Goal: Register for event/course

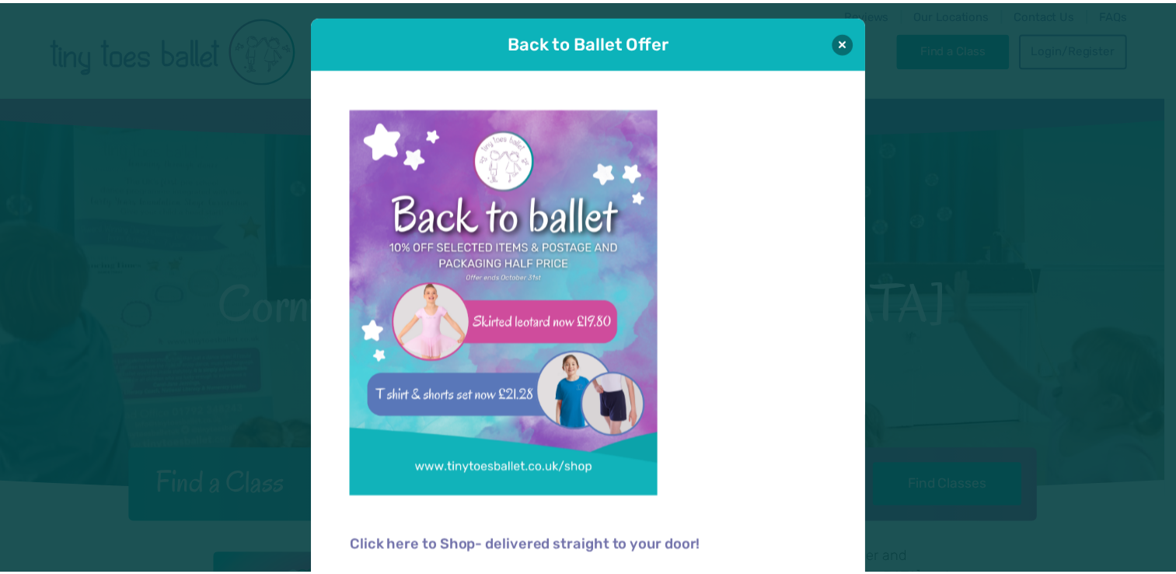
scroll to position [10, 0]
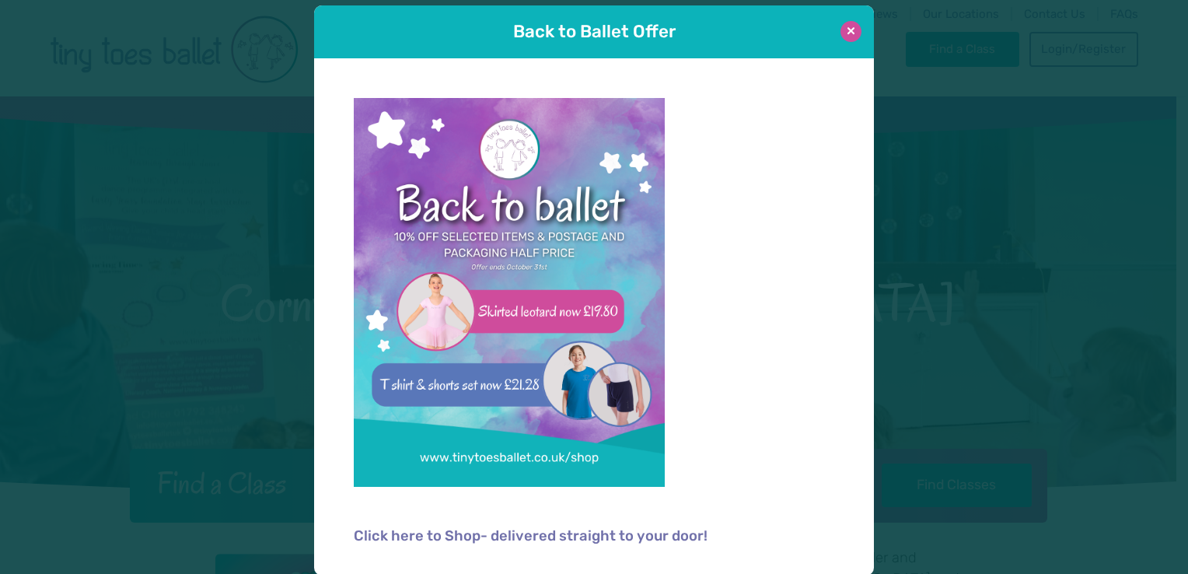
click at [849, 23] on button at bounding box center [850, 31] width 21 height 21
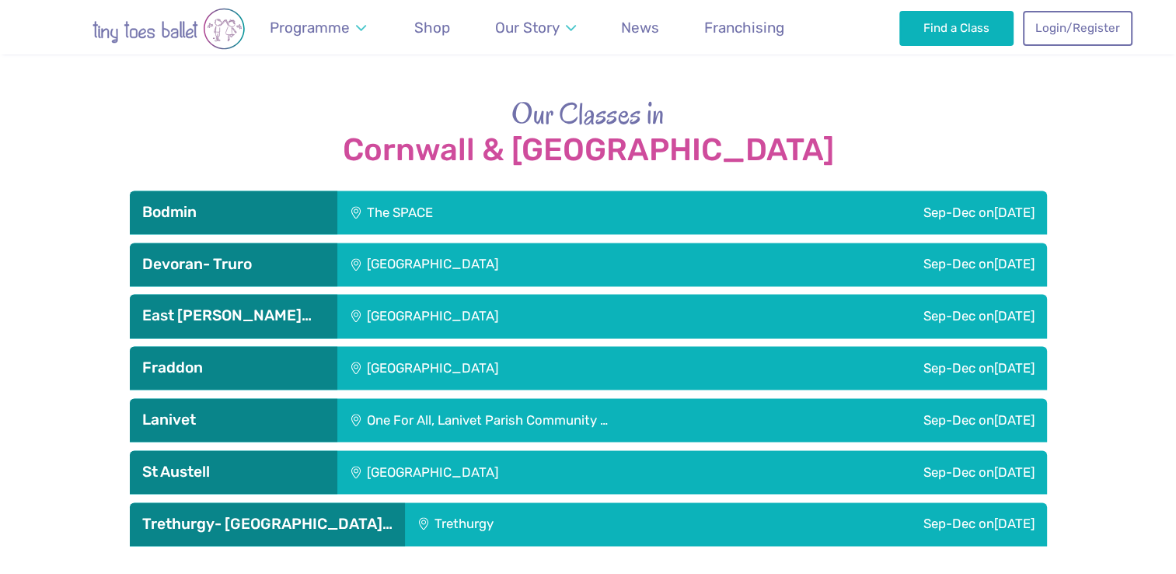
scroll to position [2140, 0]
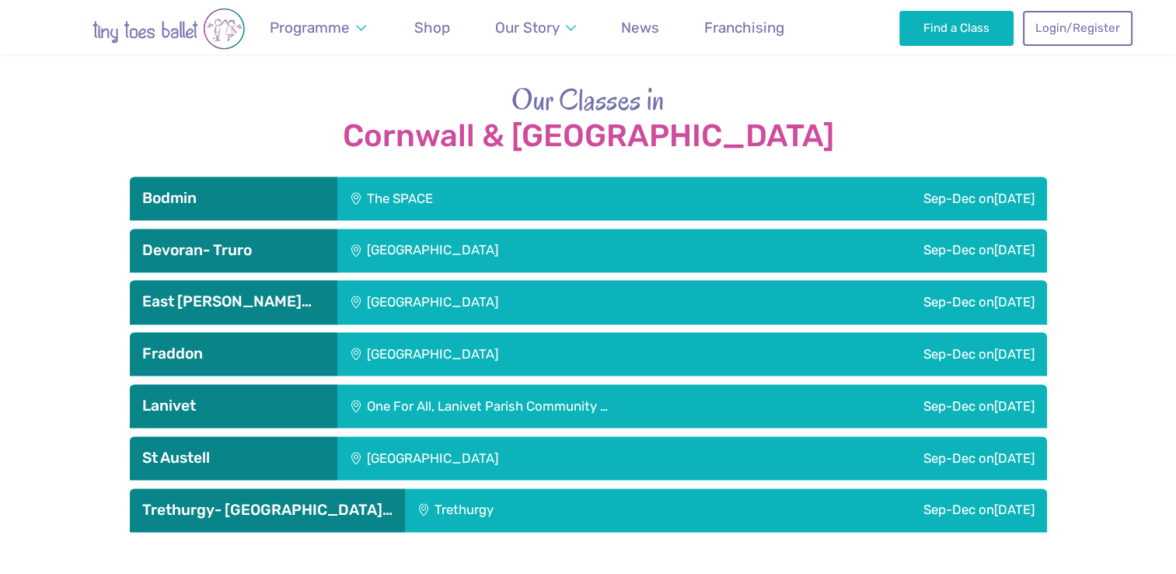
click at [398, 280] on div "[GEOGRAPHIC_DATA]" at bounding box center [536, 302] width 398 height 44
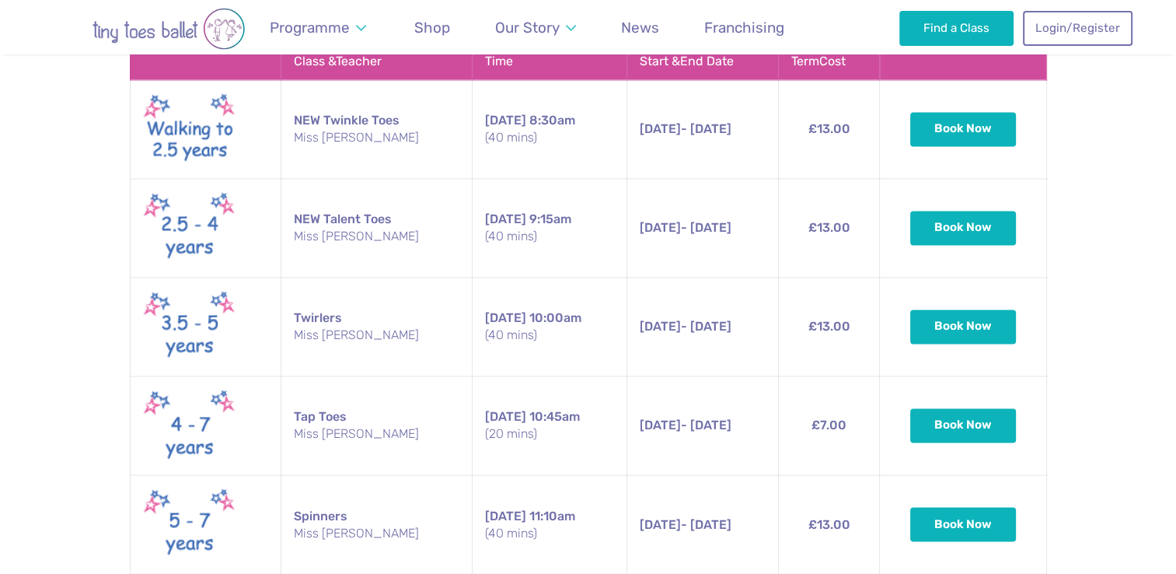
scroll to position [2525, 0]
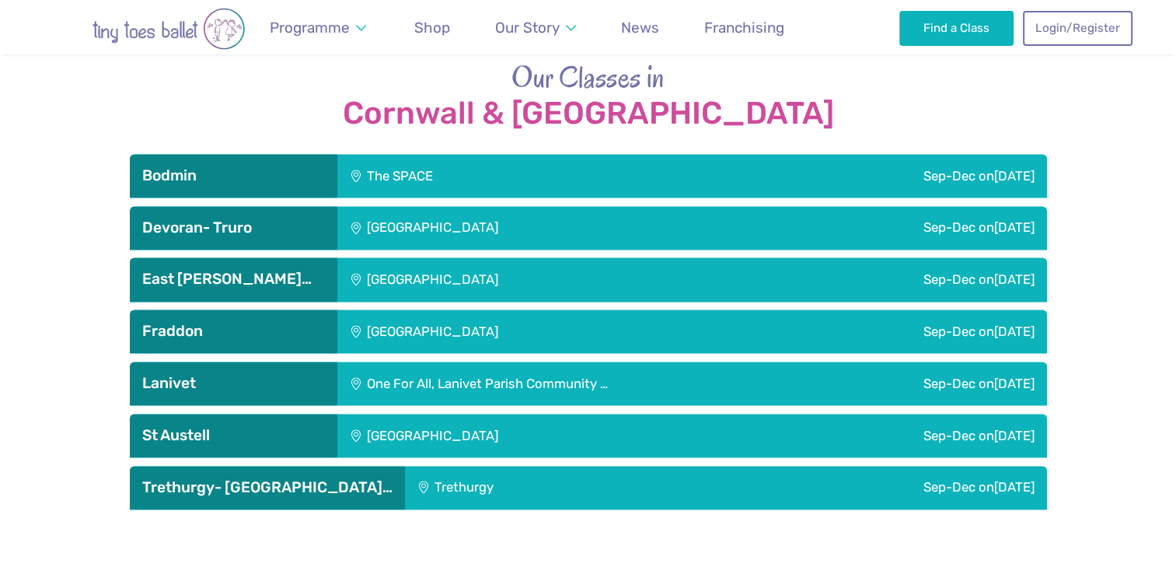
scroll to position [2002, 0]
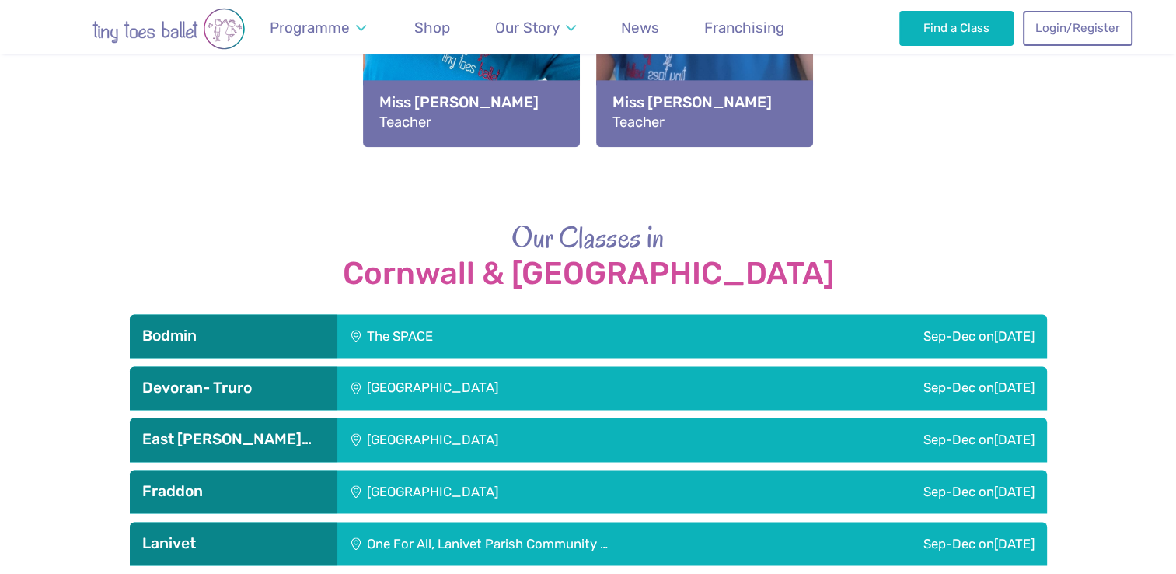
click at [522, 417] on div "[GEOGRAPHIC_DATA]" at bounding box center [536, 439] width 398 height 44
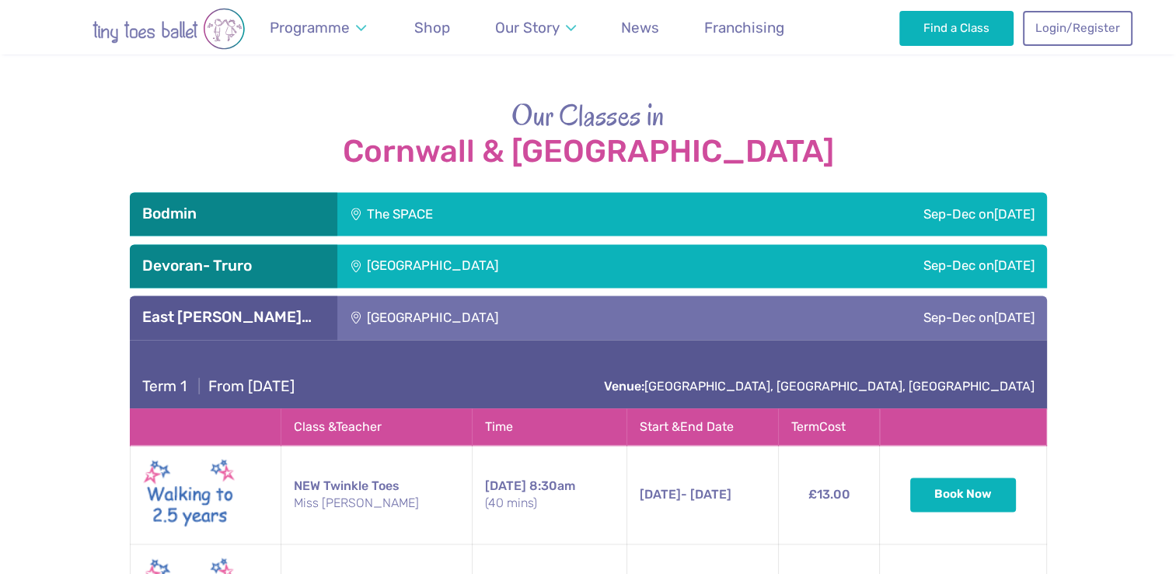
scroll to position [2190, 0]
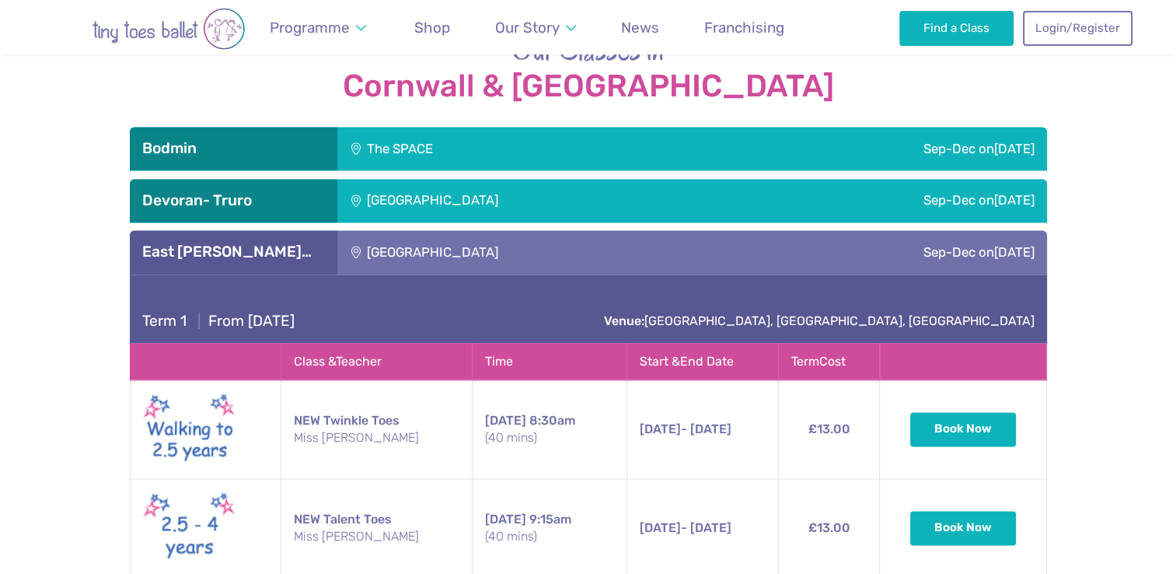
click at [575, 230] on div "[GEOGRAPHIC_DATA]" at bounding box center [536, 252] width 398 height 44
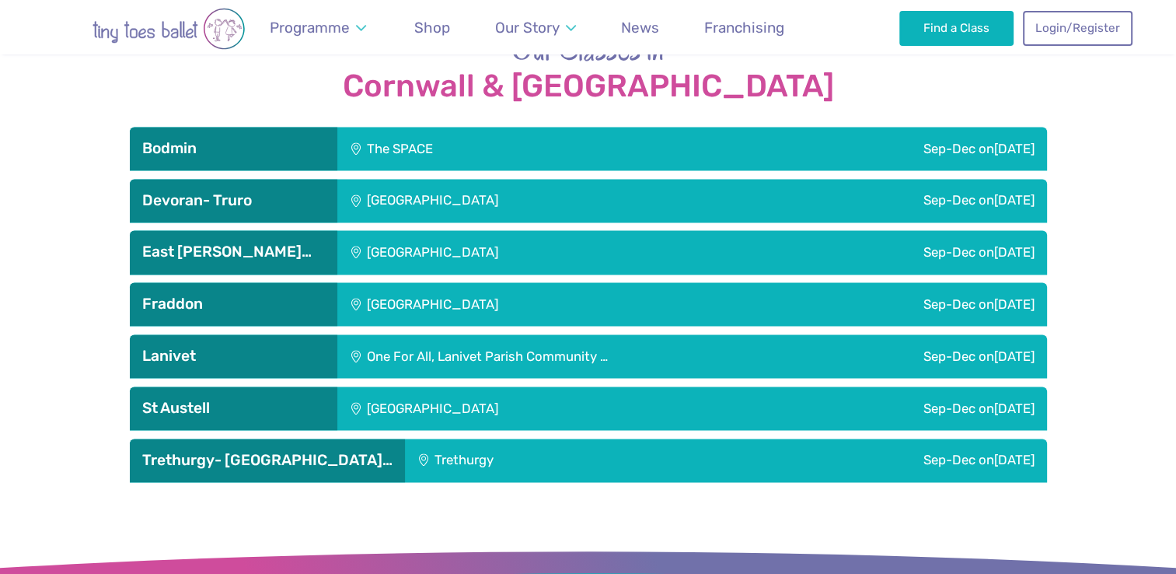
click at [575, 230] on div "[GEOGRAPHIC_DATA]" at bounding box center [536, 252] width 398 height 44
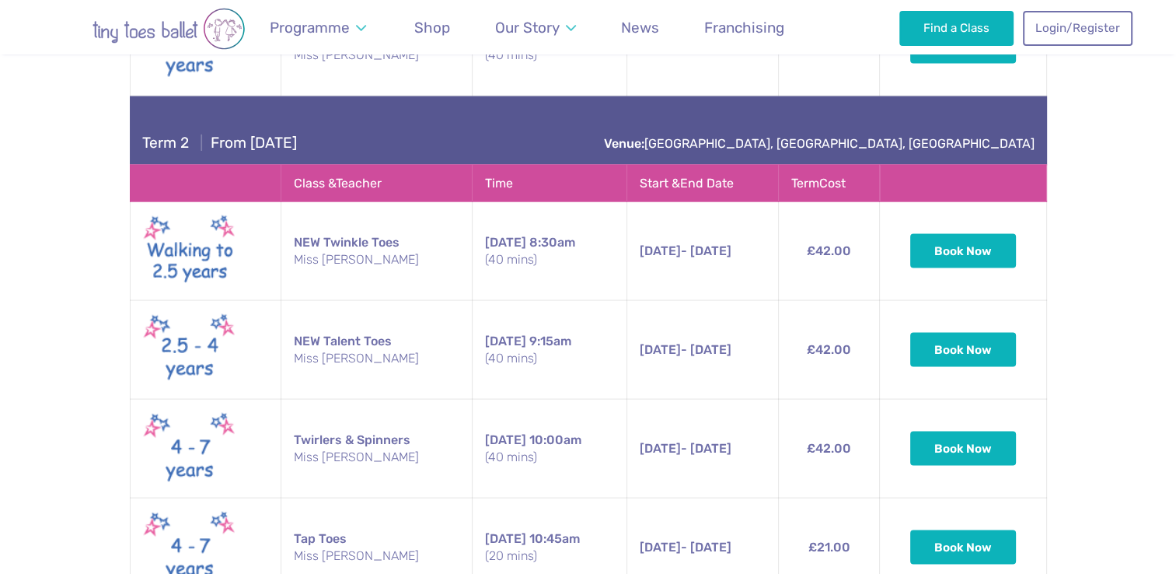
scroll to position [2979, 0]
